Goal: Information Seeking & Learning: Learn about a topic

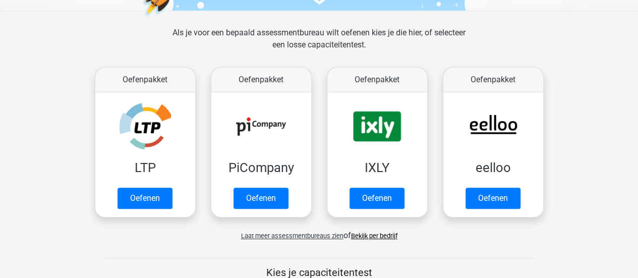
scroll to position [137, 0]
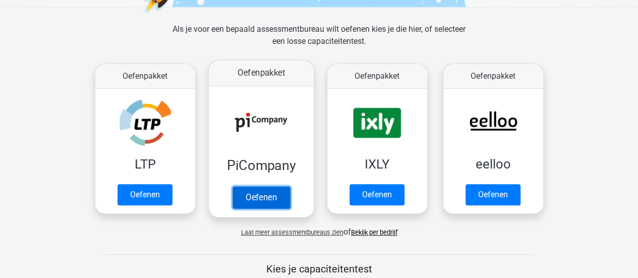
click at [256, 193] on link "Oefenen" at bounding box center [260, 197] width 57 height 22
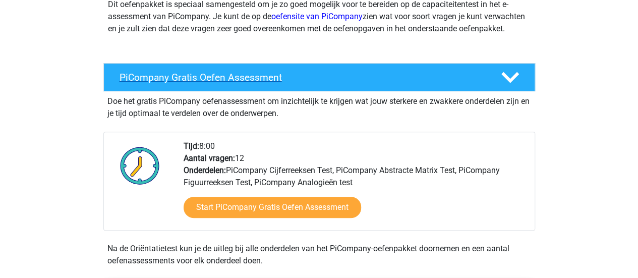
scroll to position [139, 0]
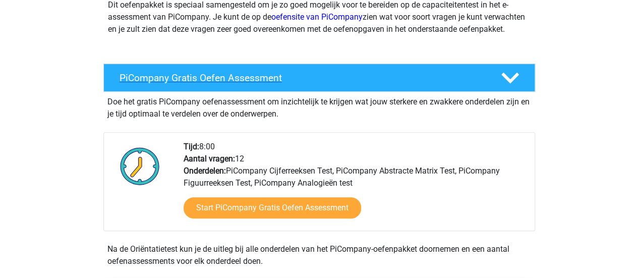
click at [343, 84] on h4 "PiCompany Gratis Oefen Assessment" at bounding box center [301, 78] width 365 height 12
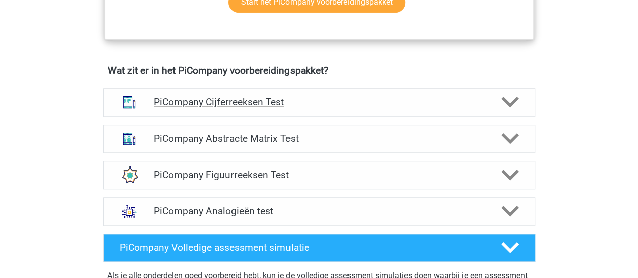
scroll to position [441, 0]
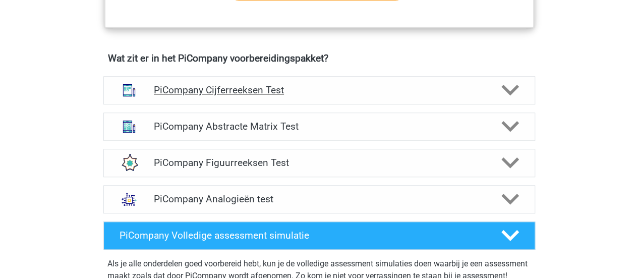
click at [397, 96] on h4 "PiCompany Cijferreeksen Test" at bounding box center [319, 90] width 330 height 12
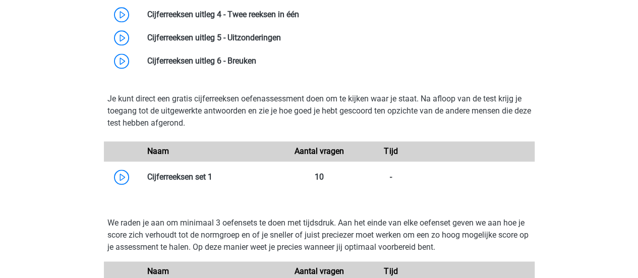
scroll to position [664, 0]
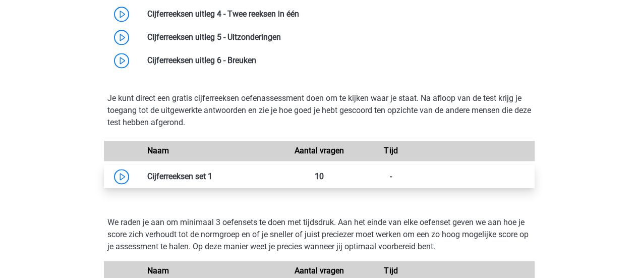
click at [212, 181] on link at bounding box center [212, 176] width 0 height 10
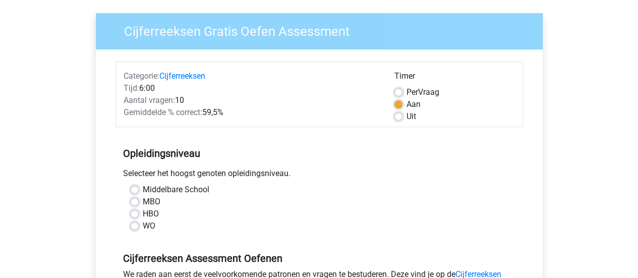
scroll to position [70, 0]
click at [149, 224] on label "WO" at bounding box center [149, 225] width 13 height 12
click at [139, 224] on input "WO" at bounding box center [135, 224] width 8 height 10
radio input "true"
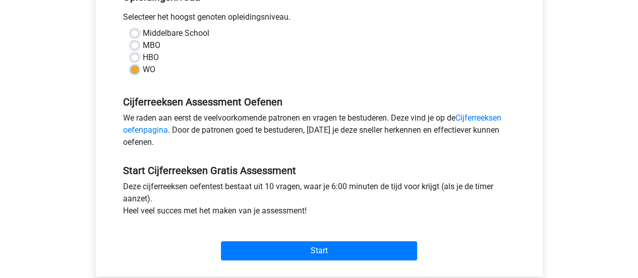
scroll to position [226, 0]
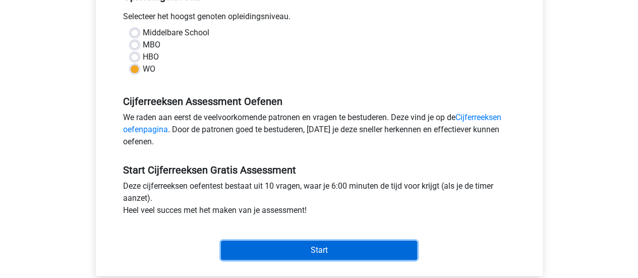
click at [264, 247] on input "Start" at bounding box center [319, 249] width 196 height 19
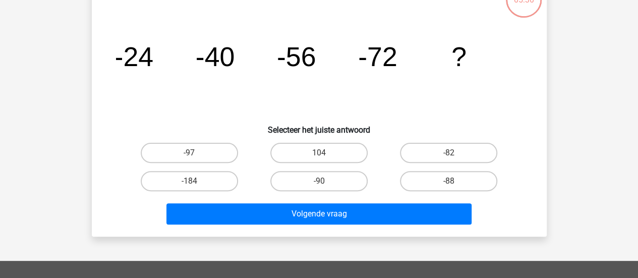
scroll to position [87, 0]
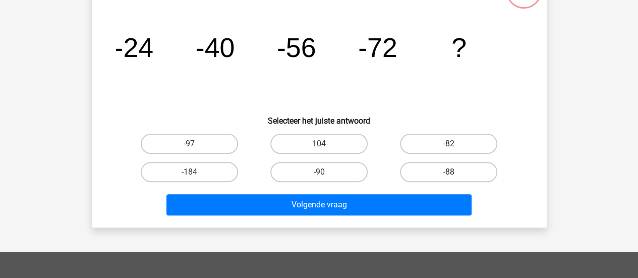
click at [437, 166] on label "-88" at bounding box center [448, 172] width 97 height 20
click at [449, 172] on input "-88" at bounding box center [452, 175] width 7 height 7
radio input "true"
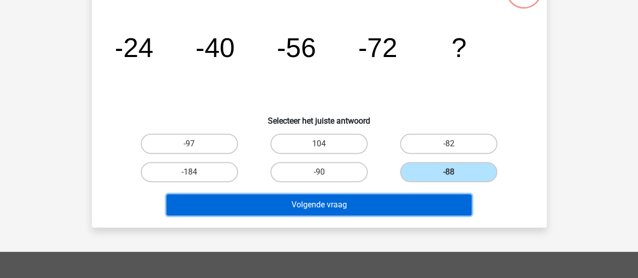
click at [406, 200] on button "Volgende vraag" at bounding box center [318, 204] width 305 height 21
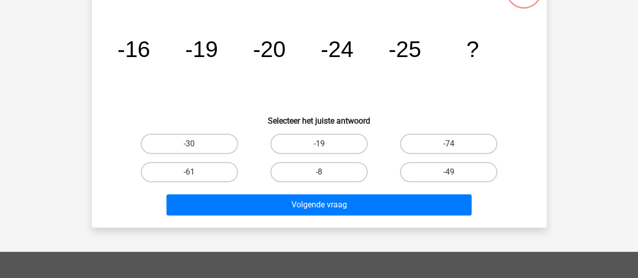
scroll to position [46, 0]
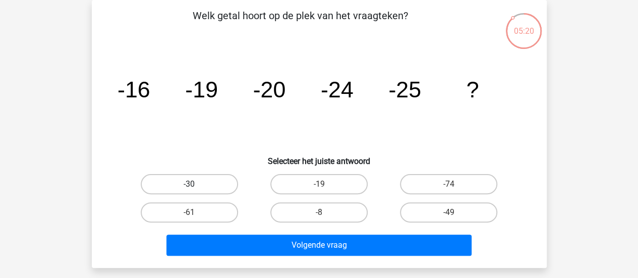
click at [206, 187] on label "-30" at bounding box center [189, 184] width 97 height 20
click at [196, 187] on input "-30" at bounding box center [192, 187] width 7 height 7
radio input "true"
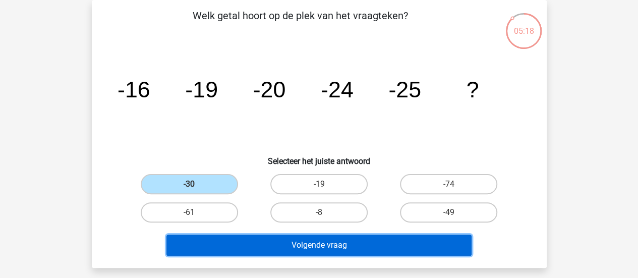
click at [251, 247] on button "Volgende vraag" at bounding box center [318, 244] width 305 height 21
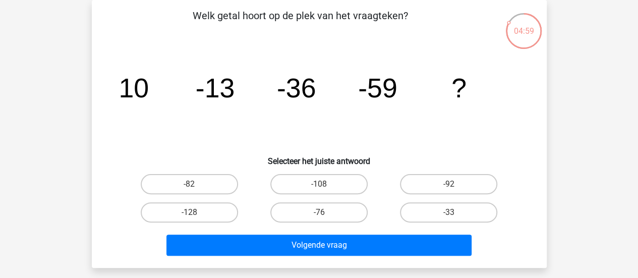
click at [194, 188] on input "-82" at bounding box center [192, 187] width 7 height 7
radio input "true"
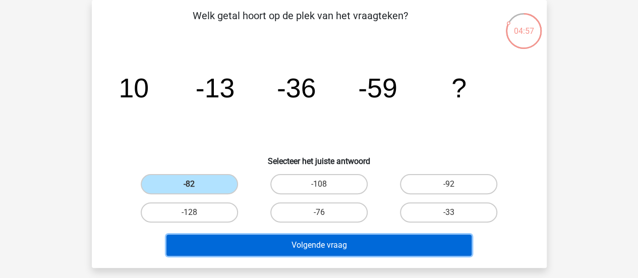
click at [240, 242] on button "Volgende vraag" at bounding box center [318, 244] width 305 height 21
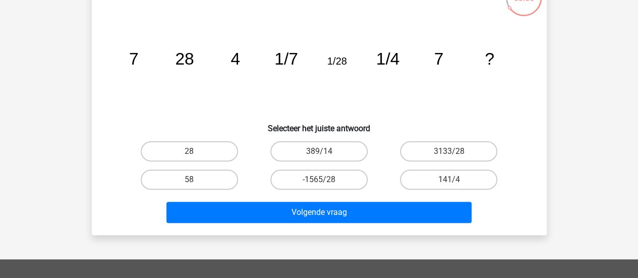
scroll to position [76, 0]
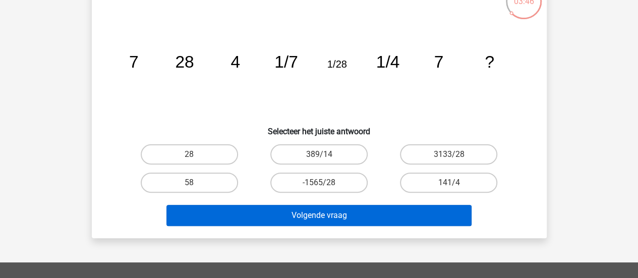
drag, startPoint x: 260, startPoint y: 238, endPoint x: 277, endPoint y: 211, distance: 31.7
click at [277, 211] on div "Registreer Nederlands English" at bounding box center [319, 226] width 638 height 604
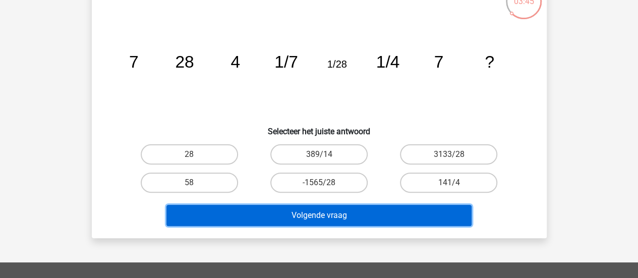
click at [277, 211] on button "Volgende vraag" at bounding box center [318, 215] width 305 height 21
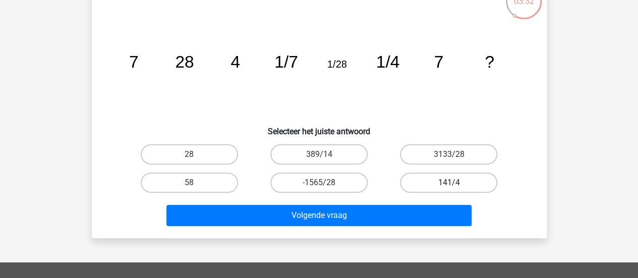
click at [445, 184] on label "141/4" at bounding box center [448, 182] width 97 height 20
click at [449, 184] on input "141/4" at bounding box center [452, 185] width 7 height 7
radio input "true"
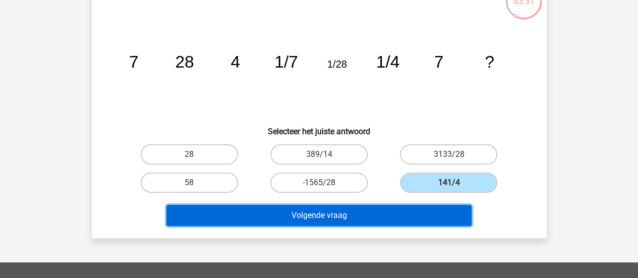
click at [379, 216] on button "Volgende vraag" at bounding box center [318, 215] width 305 height 21
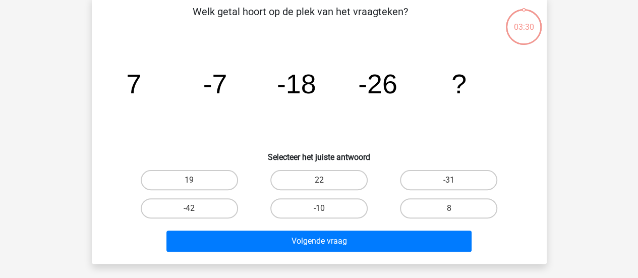
scroll to position [46, 0]
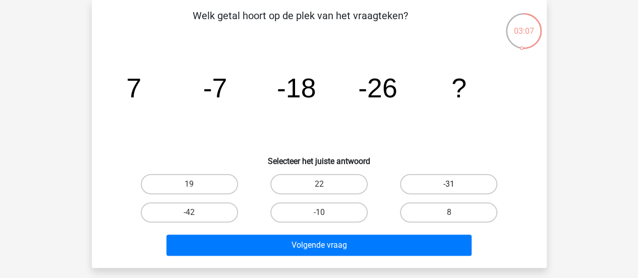
click at [436, 177] on label "-31" at bounding box center [448, 184] width 97 height 20
click at [449, 184] on input "-31" at bounding box center [452, 187] width 7 height 7
radio input "true"
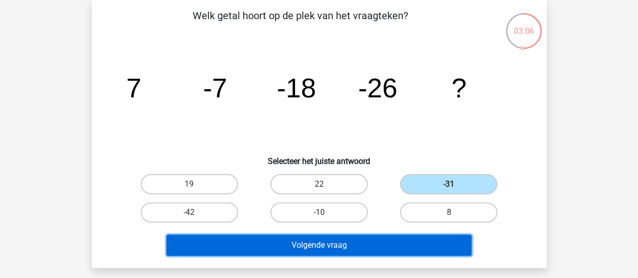
click at [358, 248] on button "Volgende vraag" at bounding box center [318, 244] width 305 height 21
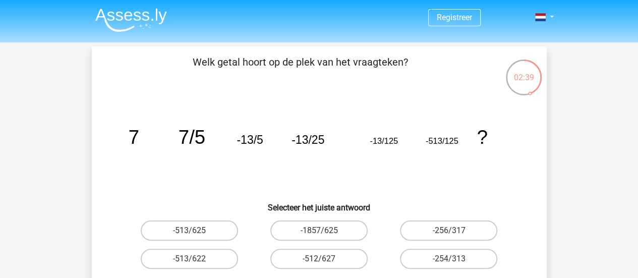
scroll to position [50, 0]
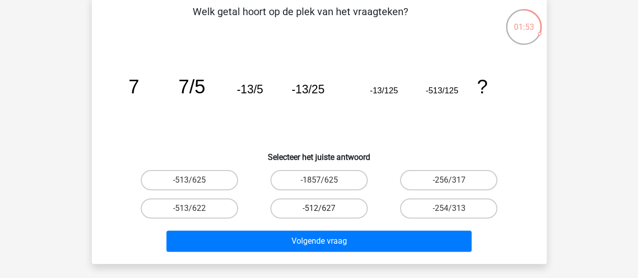
click at [327, 205] on label "-512/627" at bounding box center [318, 208] width 97 height 20
click at [325, 208] on input "-512/627" at bounding box center [322, 211] width 7 height 7
radio input "true"
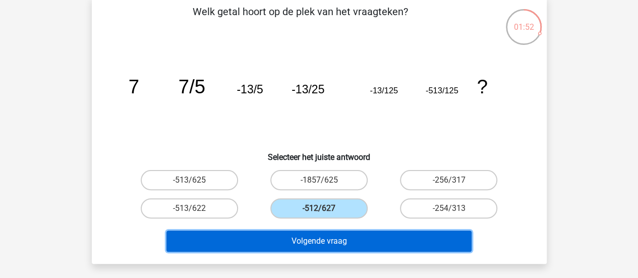
click at [316, 235] on button "Volgende vraag" at bounding box center [318, 240] width 305 height 21
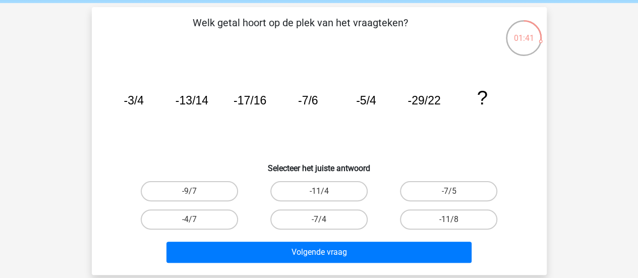
scroll to position [45, 0]
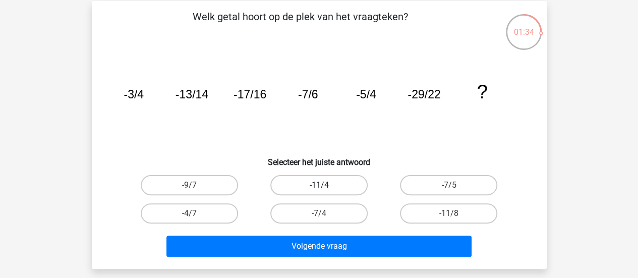
click at [346, 187] on label "-11/4" at bounding box center [318, 185] width 97 height 20
click at [325, 187] on input "-11/4" at bounding box center [322, 188] width 7 height 7
radio input "true"
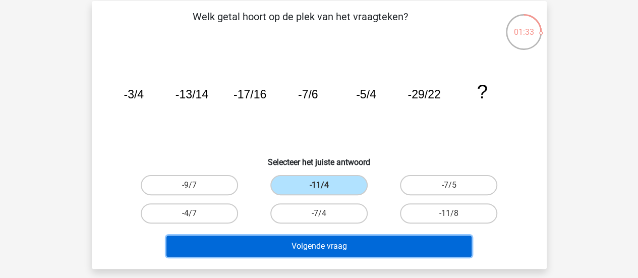
click at [325, 240] on button "Volgende vraag" at bounding box center [318, 245] width 305 height 21
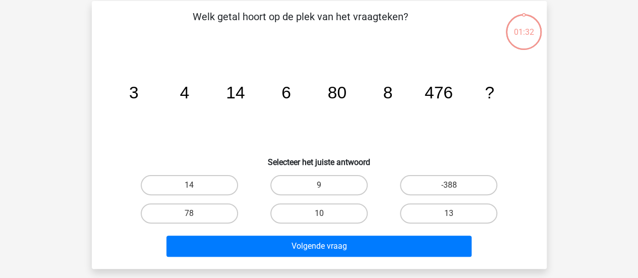
scroll to position [46, 0]
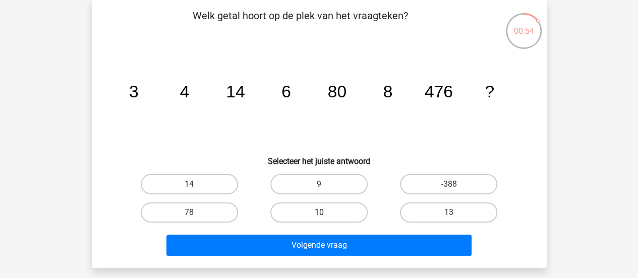
click at [312, 214] on label "10" at bounding box center [318, 212] width 97 height 20
click at [319, 214] on input "10" at bounding box center [322, 215] width 7 height 7
radio input "true"
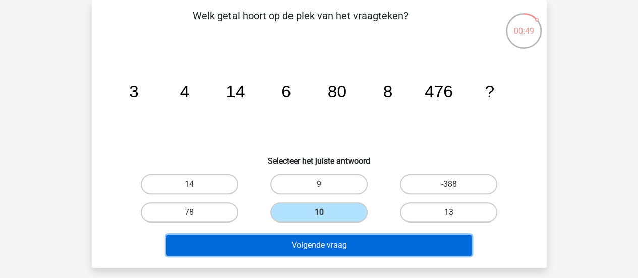
click at [303, 249] on button "Volgende vraag" at bounding box center [318, 244] width 305 height 21
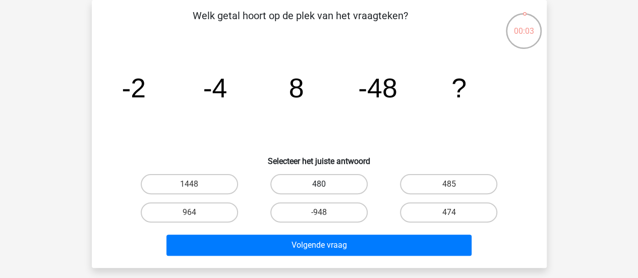
click at [351, 188] on label "480" at bounding box center [318, 184] width 97 height 20
click at [325, 188] on input "480" at bounding box center [322, 187] width 7 height 7
radio input "true"
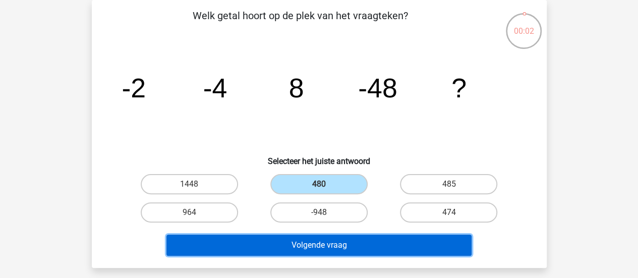
click at [336, 248] on button "Volgende vraag" at bounding box center [318, 244] width 305 height 21
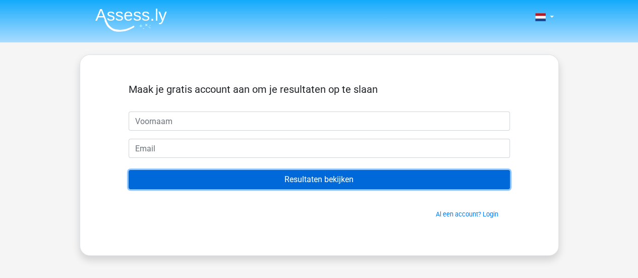
click at [384, 182] on input "Resultaten bekijken" at bounding box center [319, 179] width 381 height 19
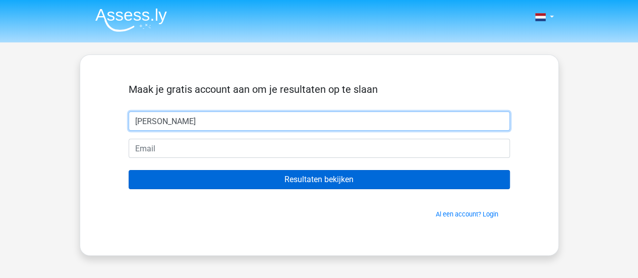
type input "[PERSON_NAME]"
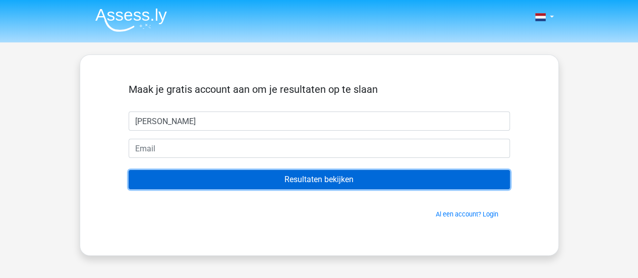
click at [326, 176] on input "Resultaten bekijken" at bounding box center [319, 179] width 381 height 19
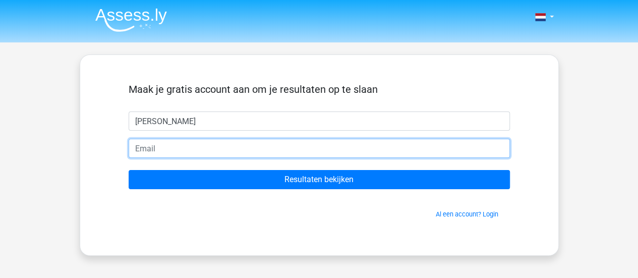
click at [326, 150] on input "email" at bounding box center [319, 148] width 381 height 19
type input "[EMAIL_ADDRESS][DOMAIN_NAME]"
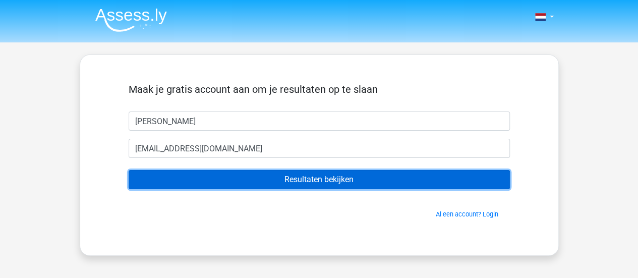
click at [274, 183] on input "Resultaten bekijken" at bounding box center [319, 179] width 381 height 19
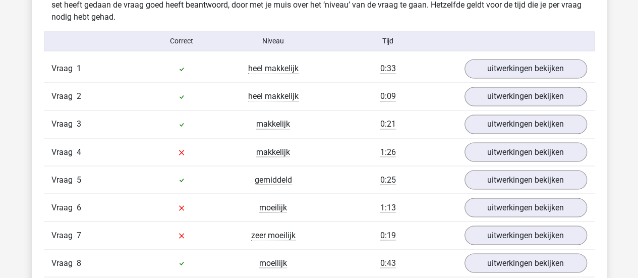
scroll to position [815, 0]
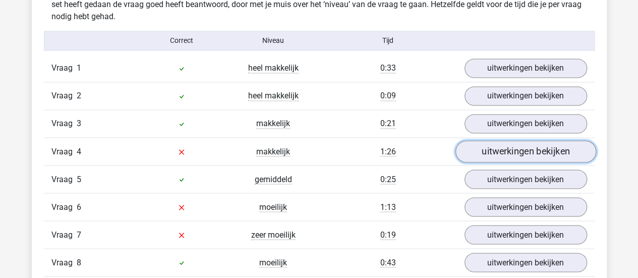
click at [502, 149] on link "uitwerkingen bekijken" at bounding box center [525, 151] width 141 height 22
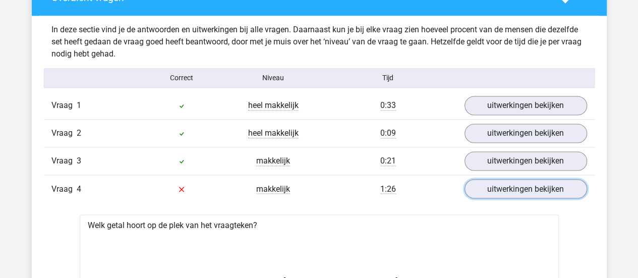
scroll to position [775, 0]
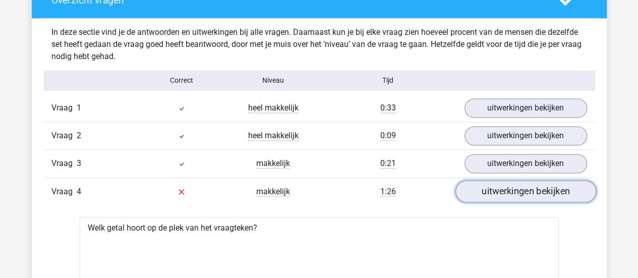
click at [475, 188] on link "uitwerkingen bekijken" at bounding box center [525, 191] width 141 height 22
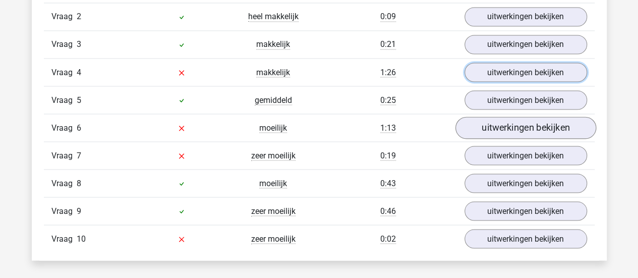
scroll to position [896, 0]
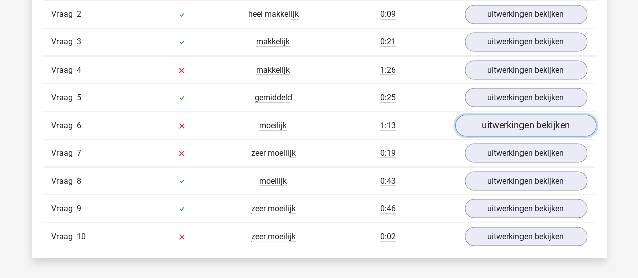
click at [530, 127] on link "uitwerkingen bekijken" at bounding box center [525, 125] width 141 height 22
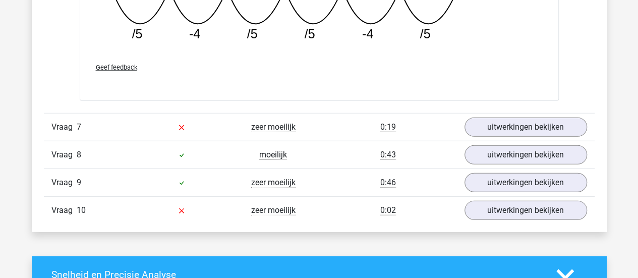
scroll to position [1363, 0]
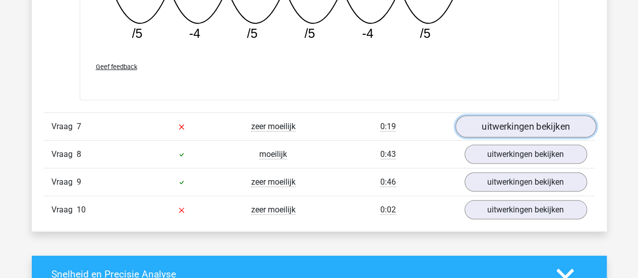
click at [527, 125] on link "uitwerkingen bekijken" at bounding box center [525, 126] width 141 height 22
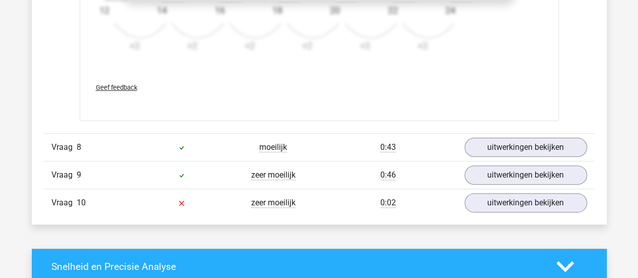
scroll to position [2003, 0]
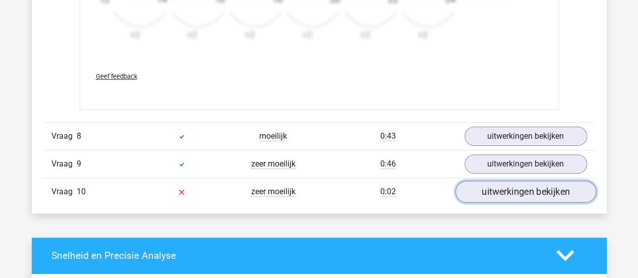
click at [484, 183] on link "uitwerkingen bekijken" at bounding box center [525, 191] width 141 height 22
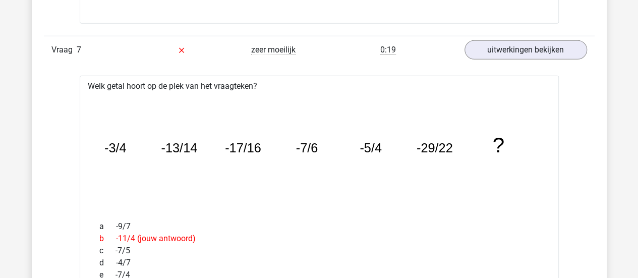
scroll to position [1439, 0]
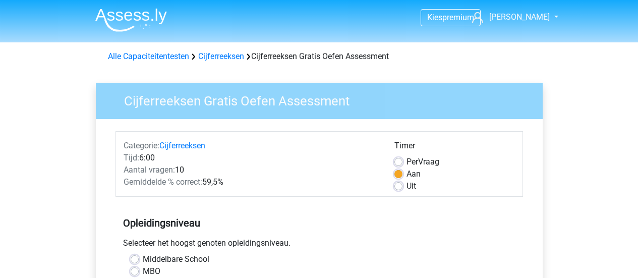
scroll to position [226, 0]
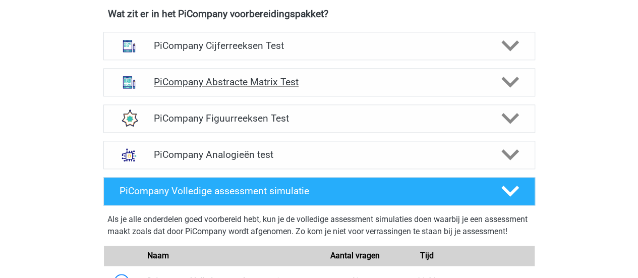
scroll to position [664, 0]
click at [223, 88] on h4 "PiCompany Abstracte Matrix Test" at bounding box center [319, 82] width 330 height 12
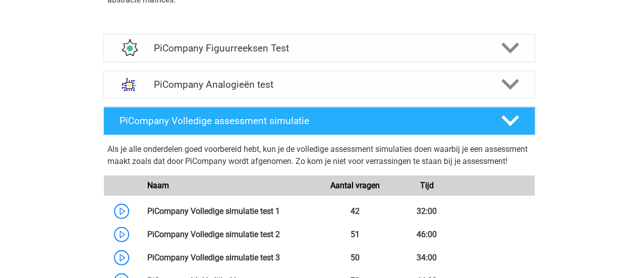
scroll to position [1244, 0]
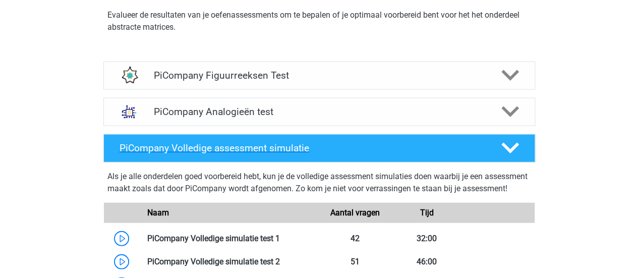
click at [297, 147] on div "PiCompany Volledige assessment simulatie" at bounding box center [319, 148] width 432 height 28
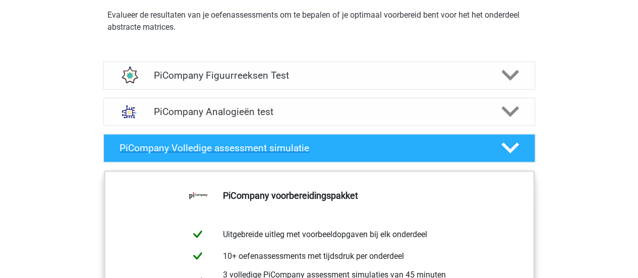
click at [297, 147] on div "PiCompany Volledige assessment simulatie" at bounding box center [319, 148] width 432 height 28
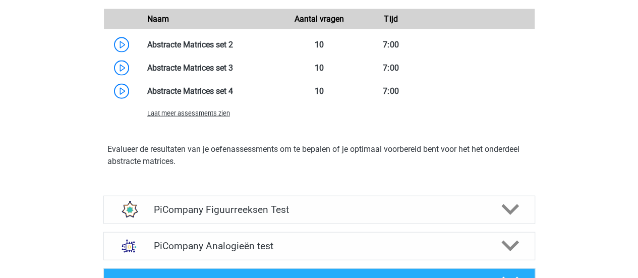
scroll to position [1109, 0]
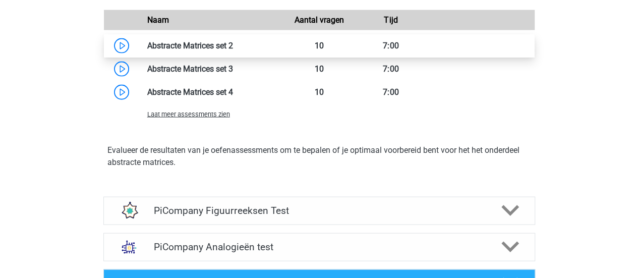
click at [233, 50] on link at bounding box center [233, 46] width 0 height 10
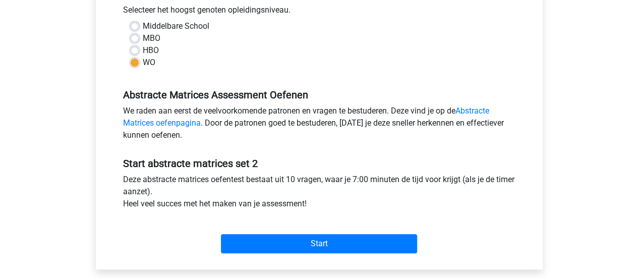
scroll to position [233, 0]
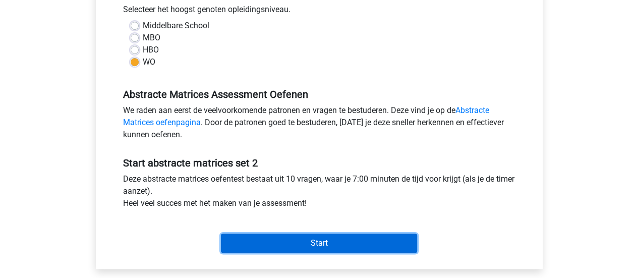
click at [300, 244] on input "Start" at bounding box center [319, 242] width 196 height 19
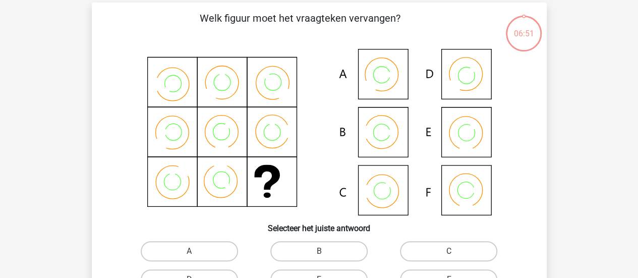
scroll to position [65, 0]
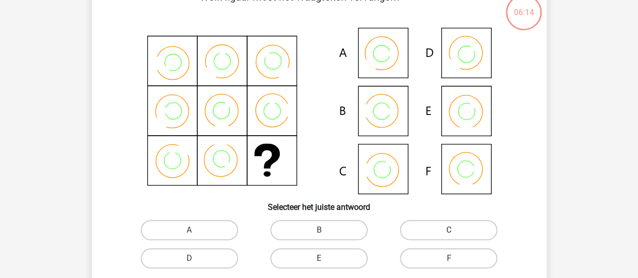
click at [419, 233] on label "C" at bounding box center [448, 230] width 97 height 20
click at [449, 233] on input "C" at bounding box center [452, 233] width 7 height 7
radio input "true"
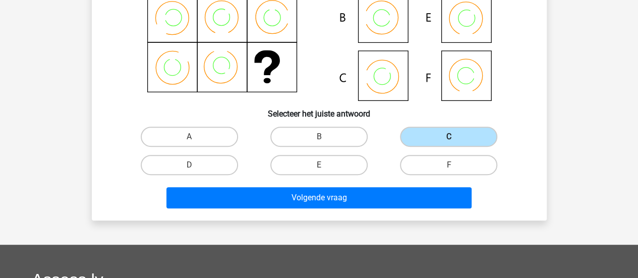
scroll to position [159, 0]
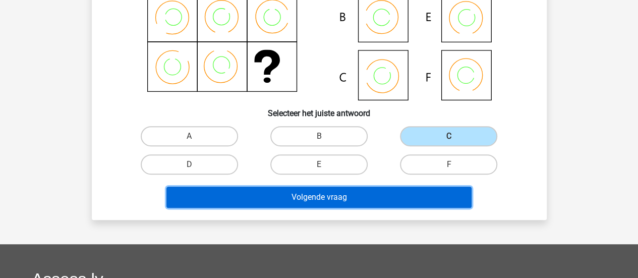
click at [420, 199] on button "Volgende vraag" at bounding box center [318, 197] width 305 height 21
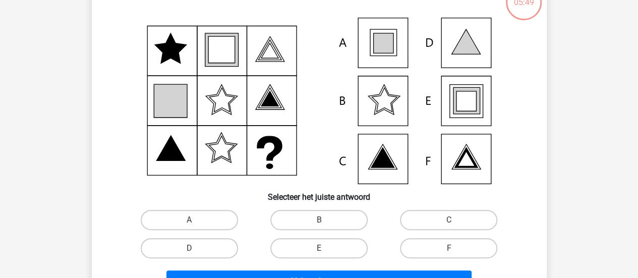
scroll to position [77, 0]
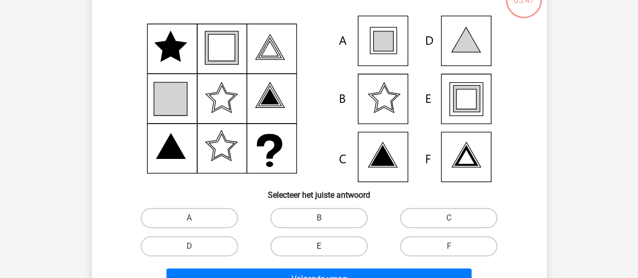
click at [348, 247] on label "E" at bounding box center [318, 246] width 97 height 20
click at [325, 247] on input "E" at bounding box center [322, 249] width 7 height 7
radio input "true"
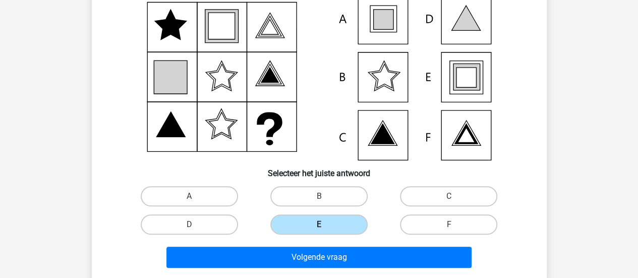
scroll to position [99, 0]
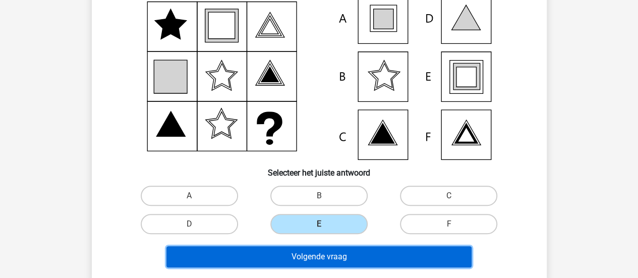
click at [340, 252] on button "Volgende vraag" at bounding box center [318, 256] width 305 height 21
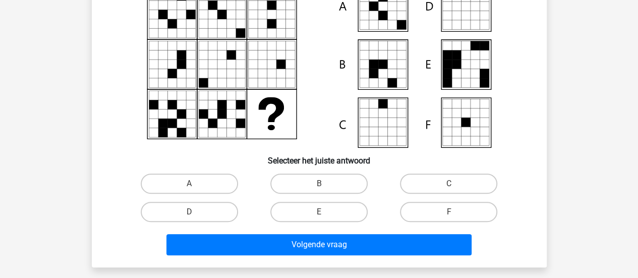
scroll to position [113, 0]
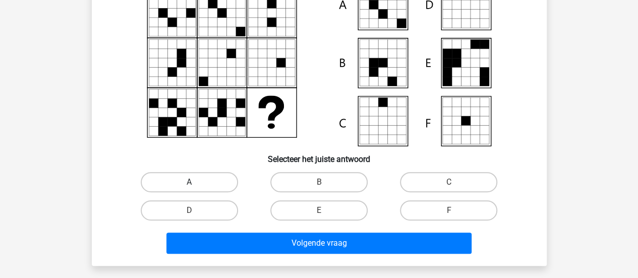
click at [214, 177] on label "A" at bounding box center [189, 182] width 97 height 20
click at [196, 182] on input "A" at bounding box center [192, 185] width 7 height 7
radio input "true"
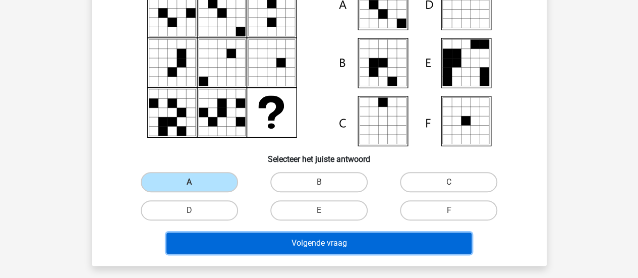
click at [284, 248] on button "Volgende vraag" at bounding box center [318, 242] width 305 height 21
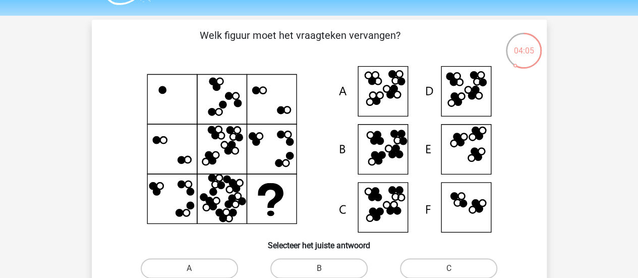
scroll to position [92, 0]
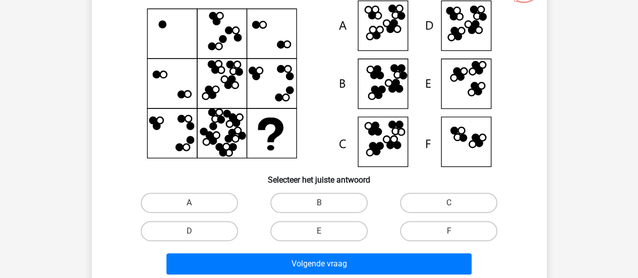
click at [200, 201] on label "A" at bounding box center [189, 203] width 97 height 20
click at [196, 203] on input "A" at bounding box center [192, 206] width 7 height 7
radio input "true"
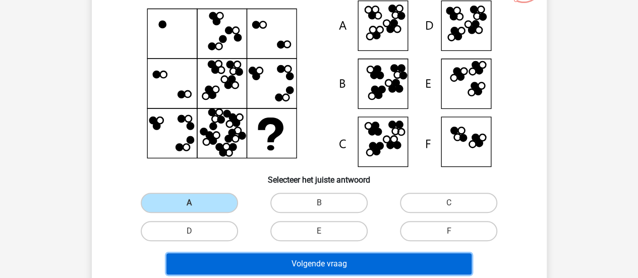
click at [243, 260] on button "Volgende vraag" at bounding box center [318, 263] width 305 height 21
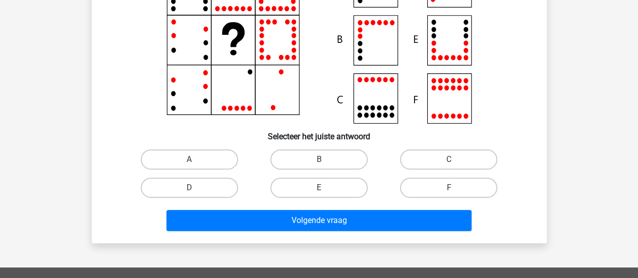
scroll to position [136, 0]
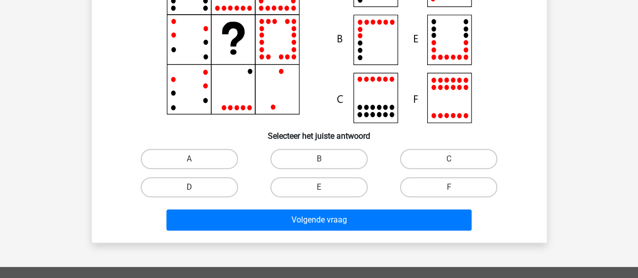
click at [183, 181] on label "D" at bounding box center [189, 187] width 97 height 20
click at [189, 187] on input "D" at bounding box center [192, 190] width 7 height 7
radio input "true"
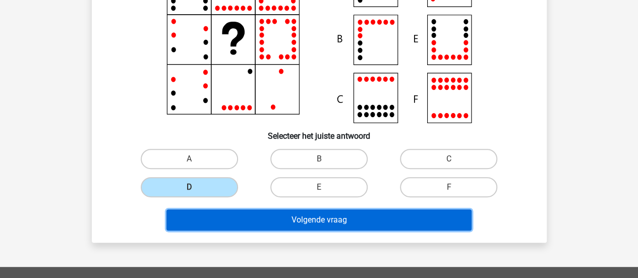
click at [232, 219] on button "Volgende vraag" at bounding box center [318, 219] width 305 height 21
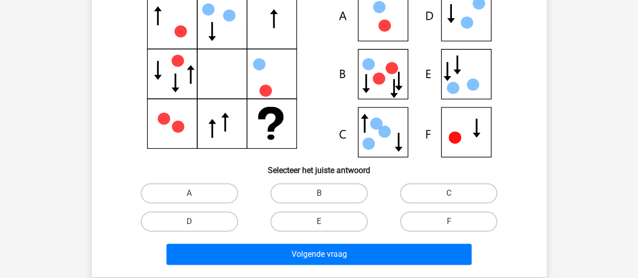
scroll to position [104, 0]
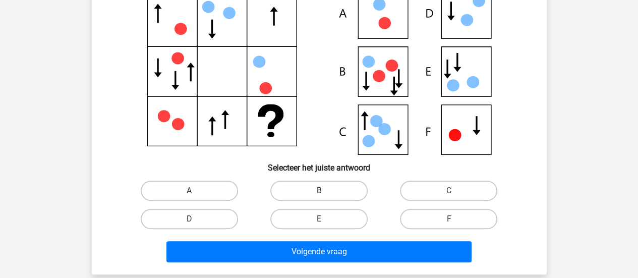
click at [321, 185] on label "B" at bounding box center [318, 190] width 97 height 20
click at [321, 191] on input "B" at bounding box center [322, 194] width 7 height 7
radio input "true"
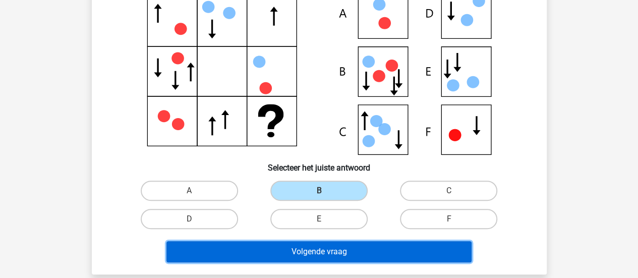
click at [296, 254] on button "Volgende vraag" at bounding box center [318, 251] width 305 height 21
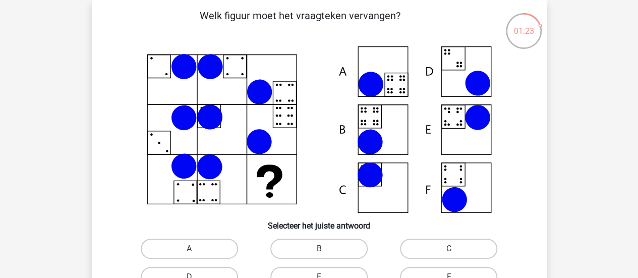
scroll to position [65, 0]
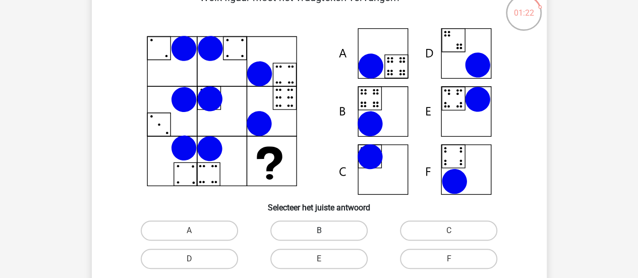
click at [313, 227] on label "B" at bounding box center [318, 230] width 97 height 20
click at [319, 230] on input "B" at bounding box center [322, 233] width 7 height 7
radio input "true"
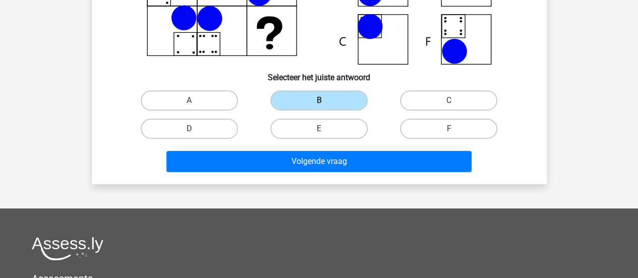
scroll to position [195, 0]
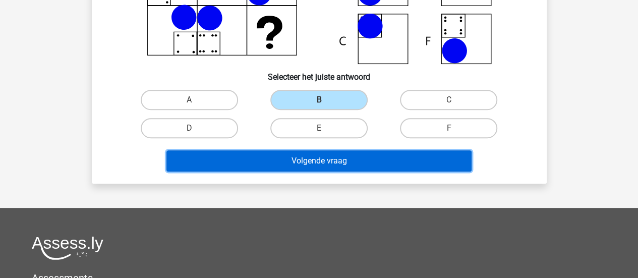
click at [360, 167] on button "Volgende vraag" at bounding box center [318, 160] width 305 height 21
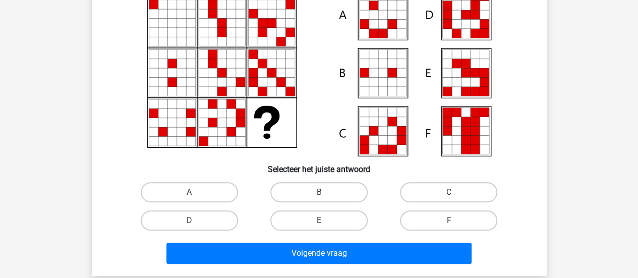
scroll to position [104, 0]
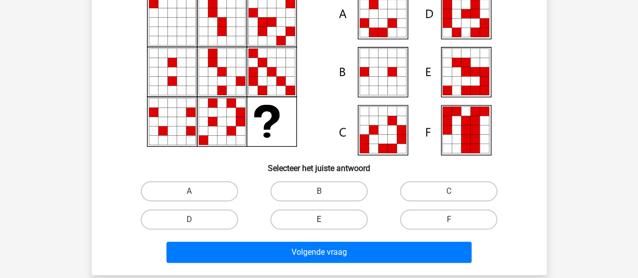
click at [345, 224] on label "E" at bounding box center [318, 219] width 97 height 20
click at [325, 224] on input "E" at bounding box center [322, 222] width 7 height 7
radio input "true"
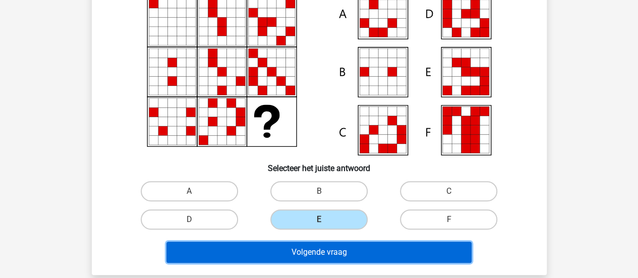
click at [330, 256] on button "Volgende vraag" at bounding box center [318, 251] width 305 height 21
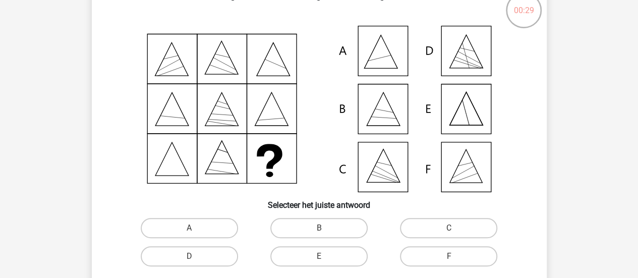
scroll to position [68, 0]
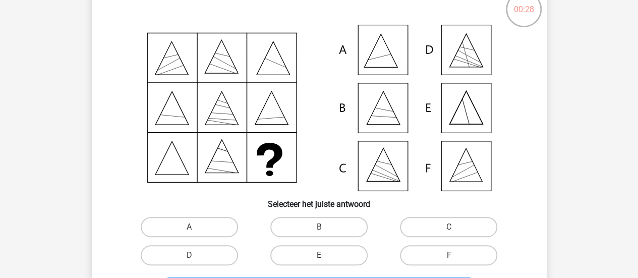
click at [446, 255] on label "F" at bounding box center [448, 255] width 97 height 20
click at [449, 255] on input "F" at bounding box center [452, 258] width 7 height 7
radio input "true"
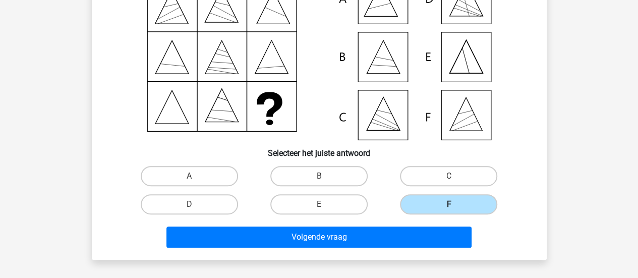
scroll to position [123, 0]
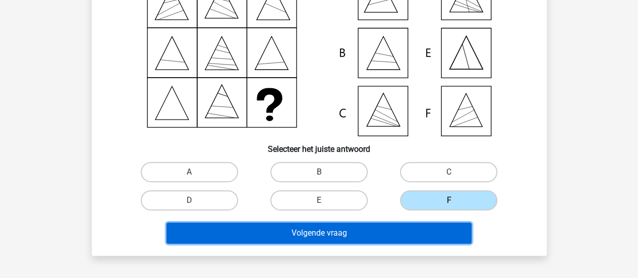
click at [414, 236] on button "Volgende vraag" at bounding box center [318, 232] width 305 height 21
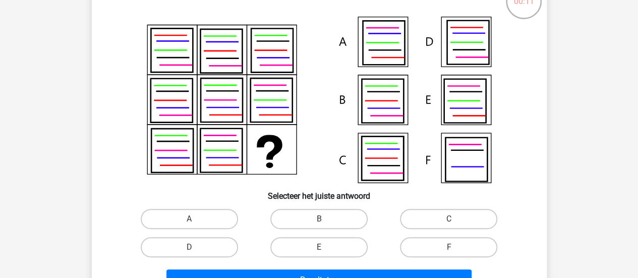
scroll to position [81, 0]
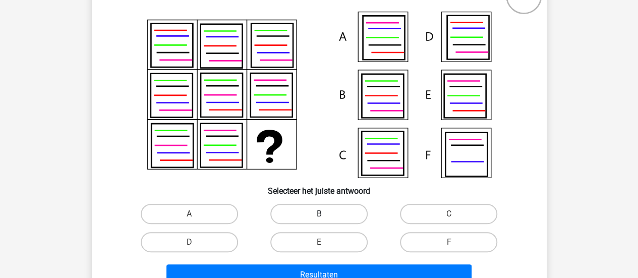
click at [309, 214] on label "B" at bounding box center [318, 214] width 97 height 20
click at [319, 214] on input "B" at bounding box center [322, 217] width 7 height 7
radio input "true"
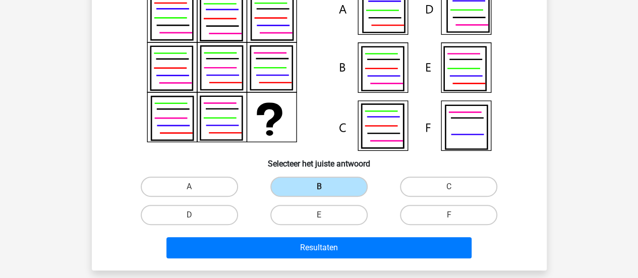
scroll to position [112, 0]
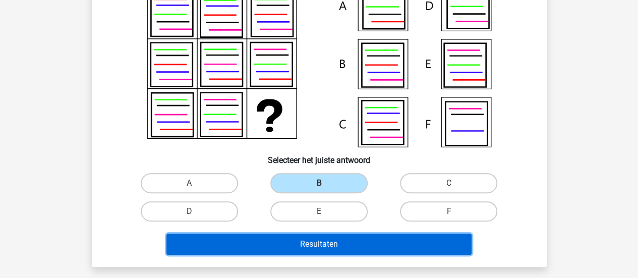
click at [303, 235] on button "Resultaten" at bounding box center [318, 243] width 305 height 21
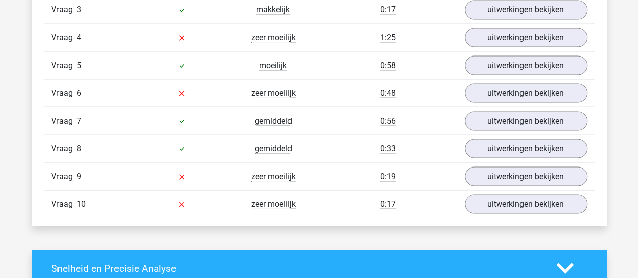
scroll to position [933, 0]
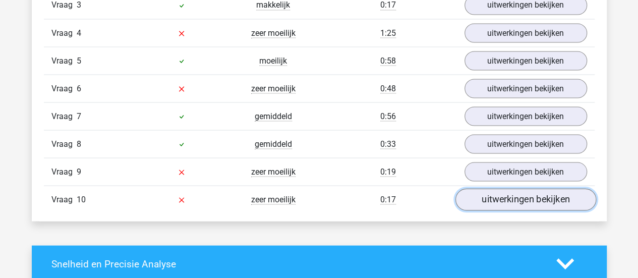
click at [494, 197] on link "uitwerkingen bekijken" at bounding box center [525, 199] width 141 height 22
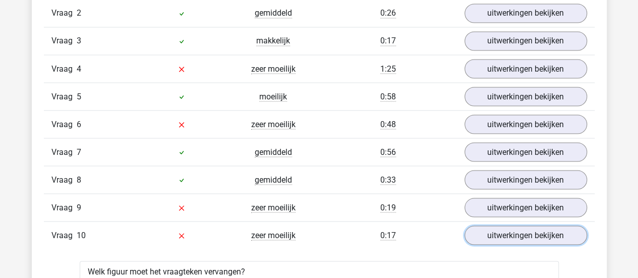
scroll to position [895, 0]
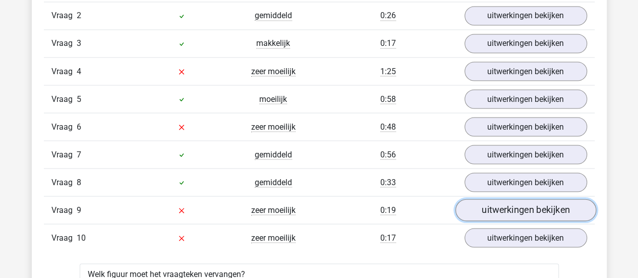
click at [531, 203] on link "uitwerkingen bekijken" at bounding box center [525, 210] width 141 height 22
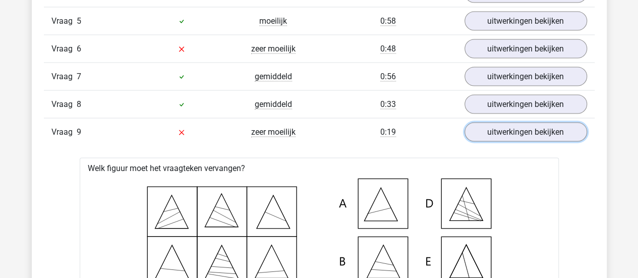
scroll to position [972, 0]
